Goal: Transaction & Acquisition: Purchase product/service

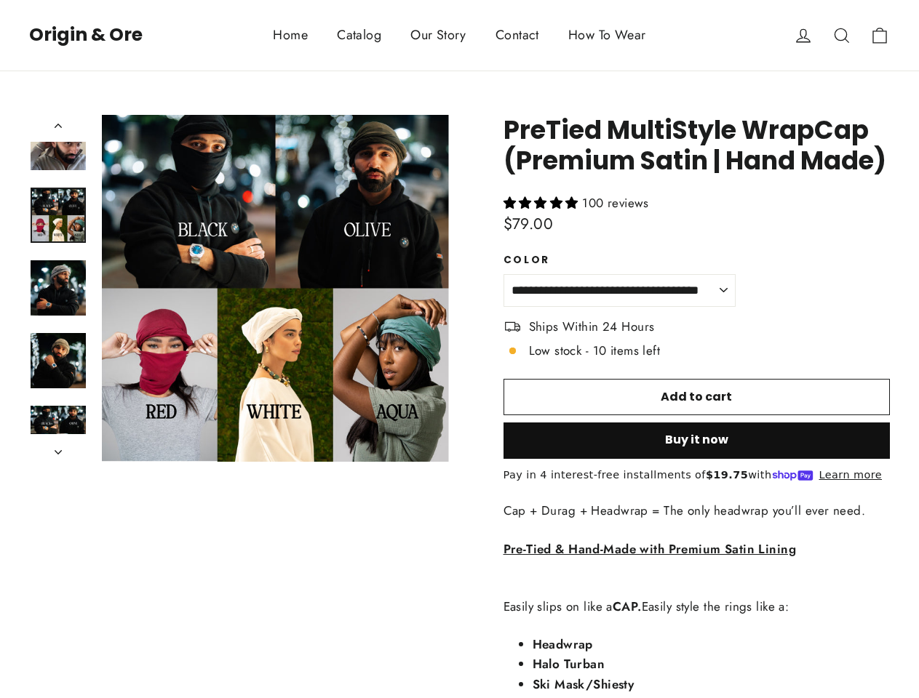
click at [459, 349] on div "**********" at bounding box center [670, 579] width 442 height 928
click at [275, 288] on button "icon-search Close (esc)" at bounding box center [275, 288] width 347 height 347
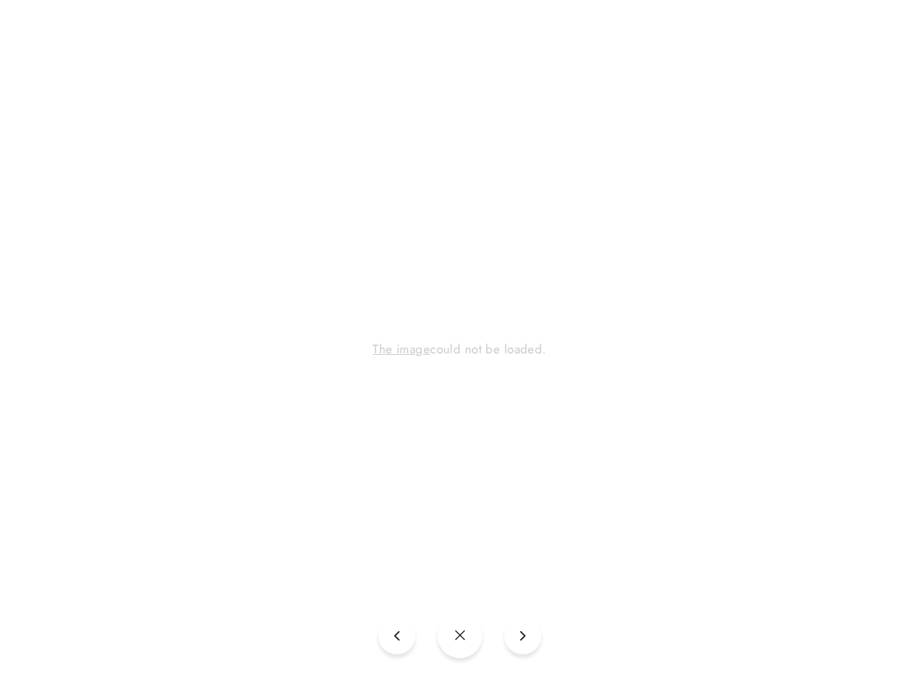
click at [275, 288] on div "The image could not be loaded." at bounding box center [459, 349] width 919 height 698
click at [58, 128] on div "The image could not be loaded." at bounding box center [459, 349] width 919 height 698
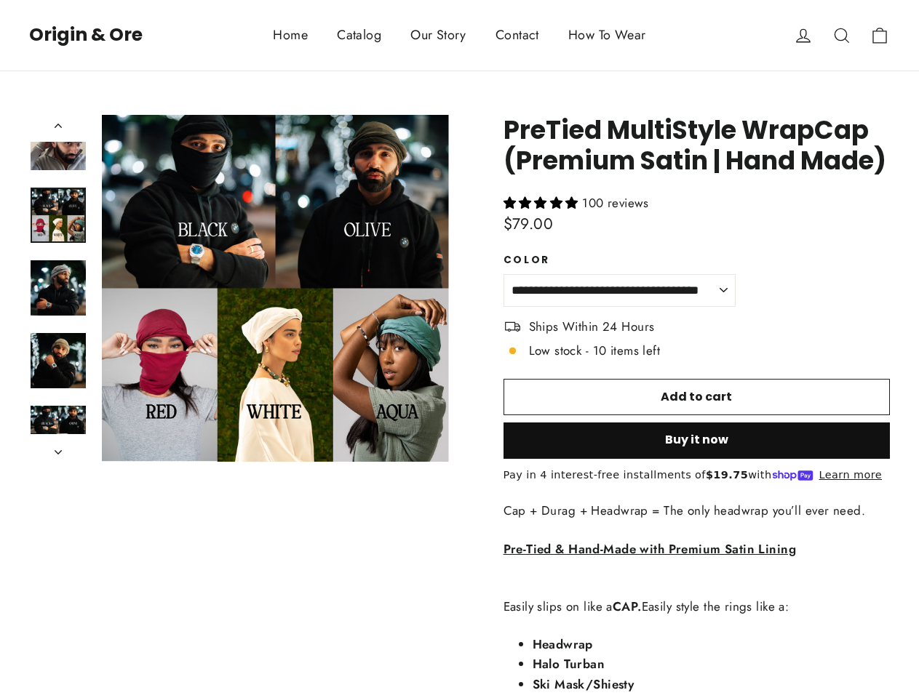
click at [58, 447] on div "The image could not be loaded." at bounding box center [459, 349] width 919 height 698
click at [697, 203] on div "100 reviews" at bounding box center [696, 203] width 387 height 18
click at [697, 441] on button "Buy it now" at bounding box center [696, 441] width 387 height 36
